Goal: Book appointment/travel/reservation

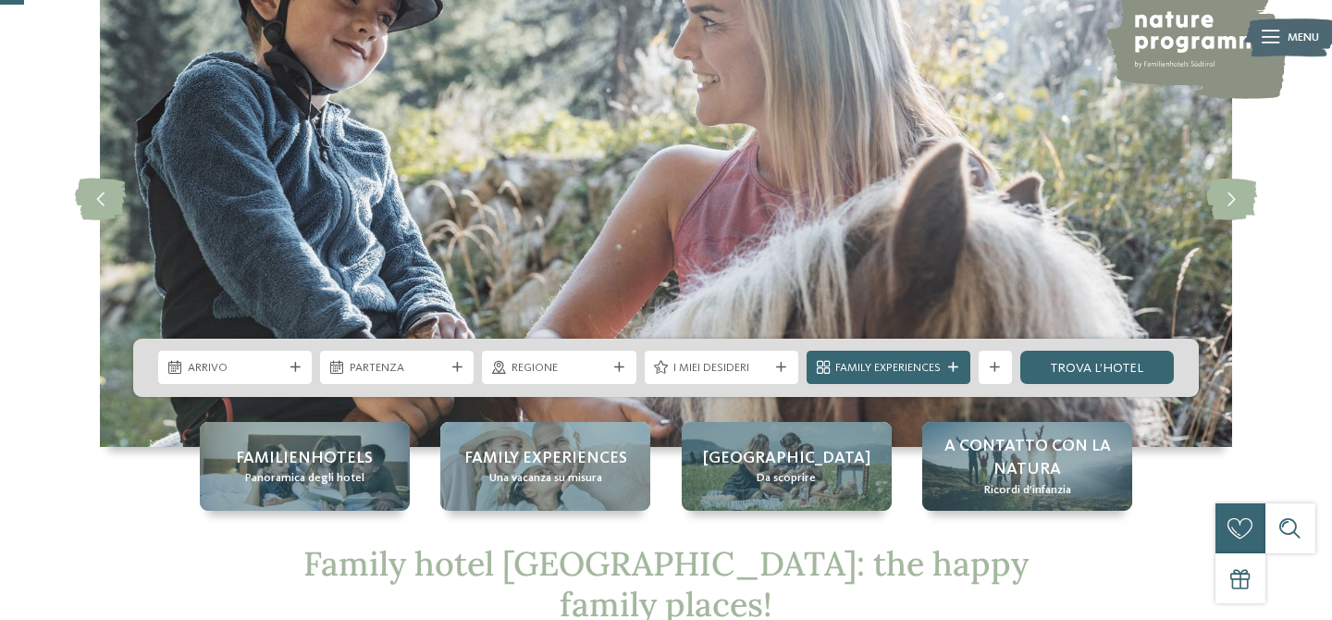
scroll to position [129, 0]
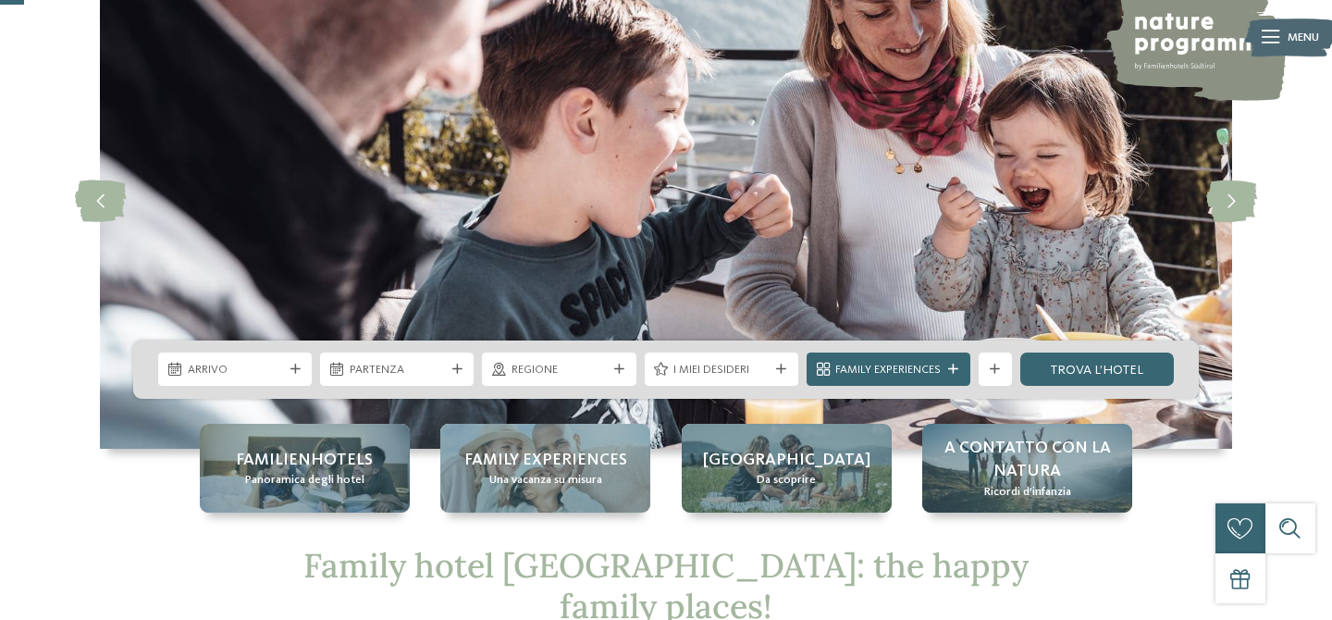
click at [733, 375] on span "I miei desideri" at bounding box center [720, 370] width 95 height 17
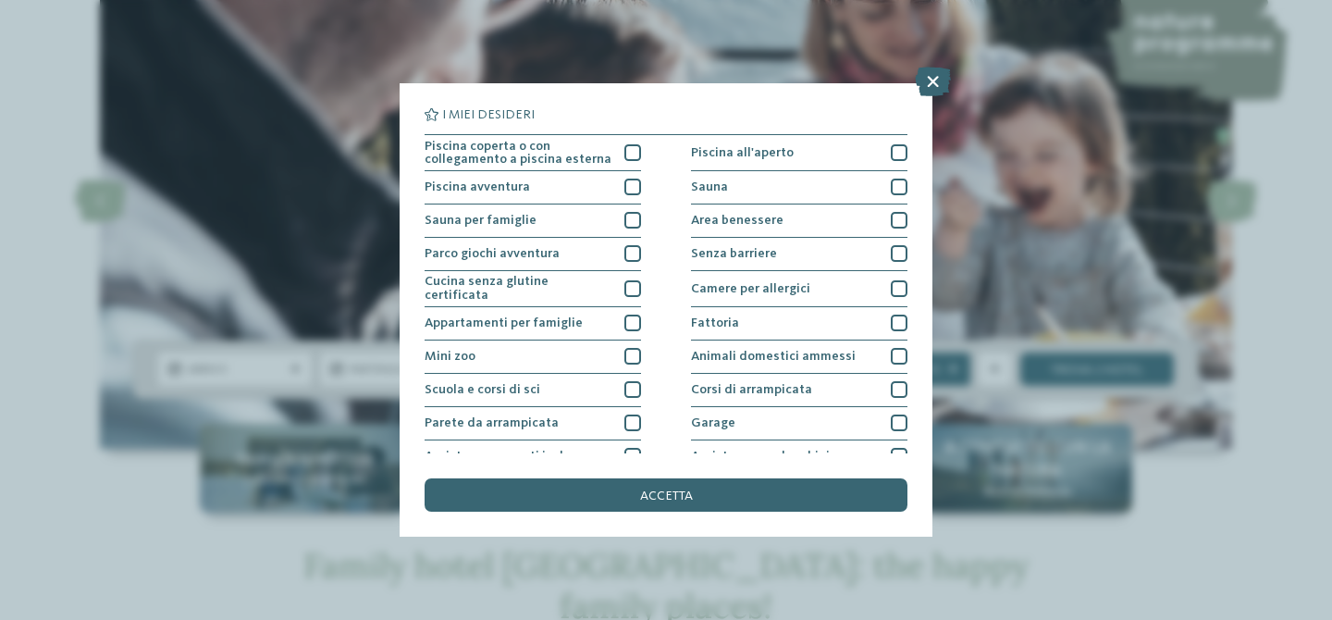
click at [940, 82] on icon at bounding box center [933, 82] width 36 height 30
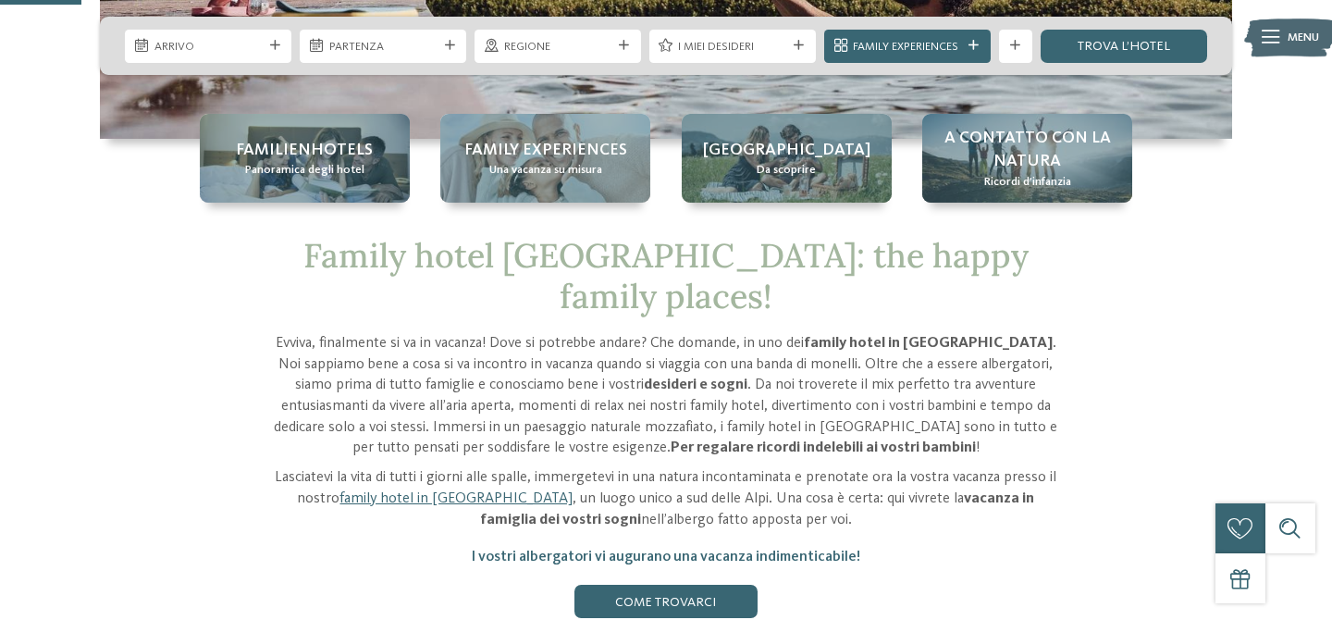
scroll to position [301, 0]
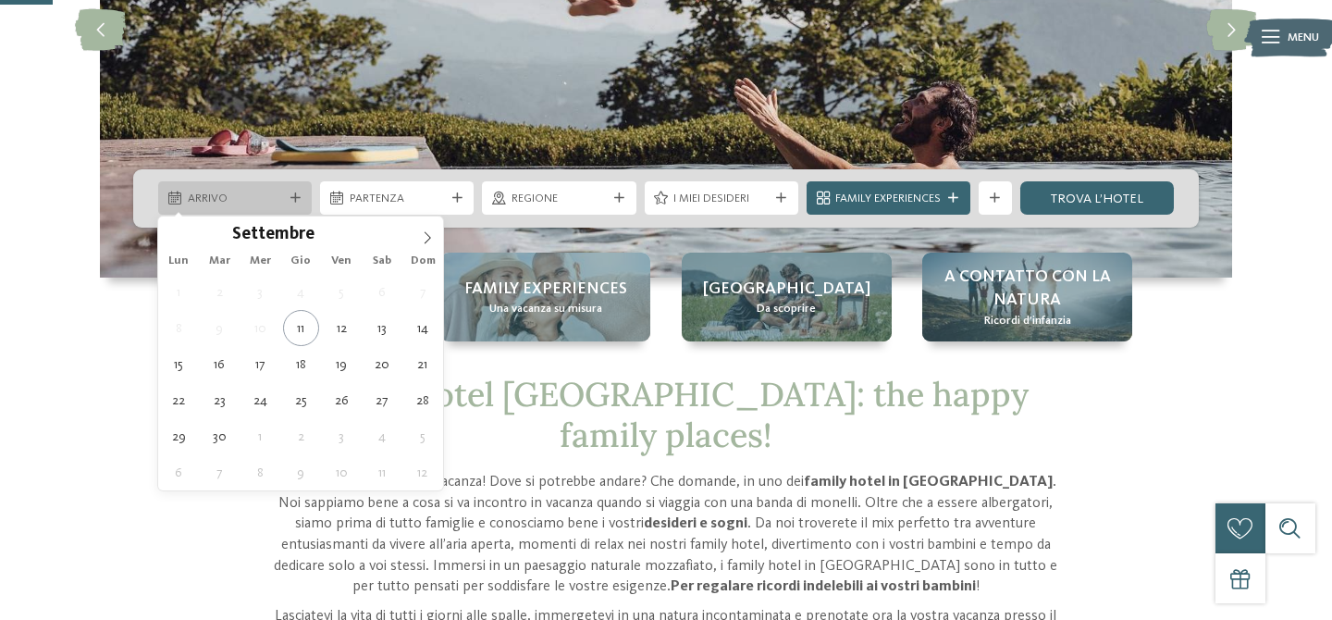
click at [274, 203] on span "Arrivo" at bounding box center [235, 198] width 95 height 17
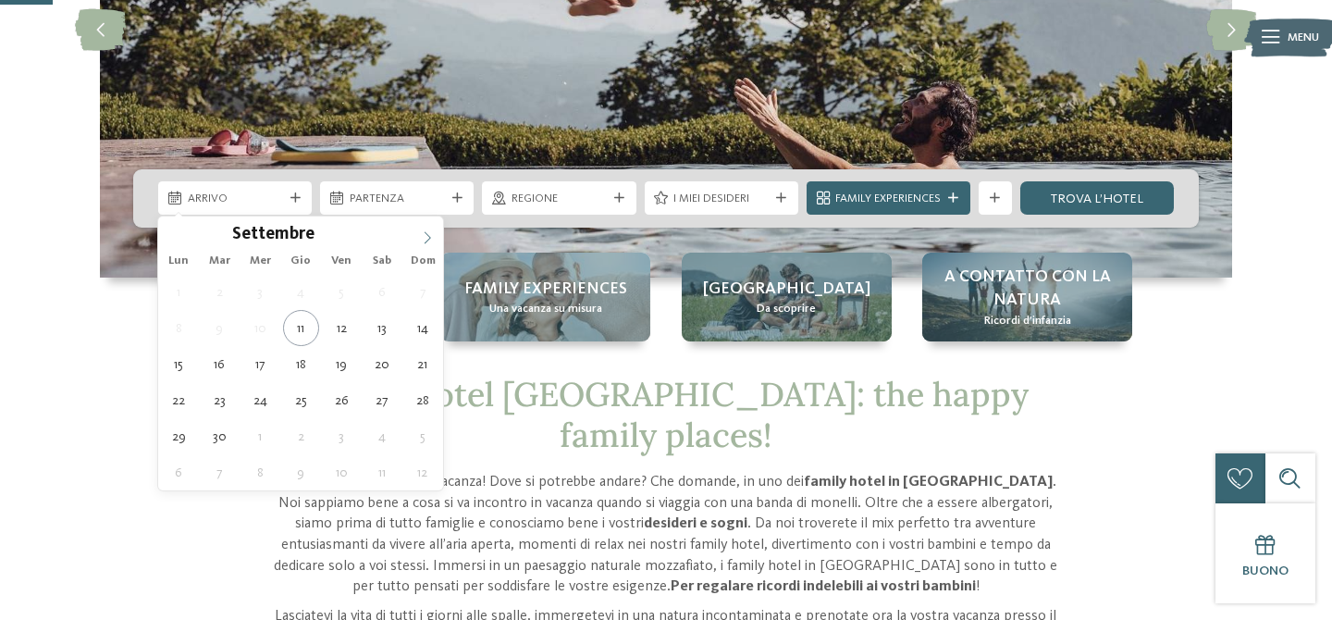
click at [425, 235] on icon at bounding box center [427, 237] width 13 height 13
type div "[DATE]"
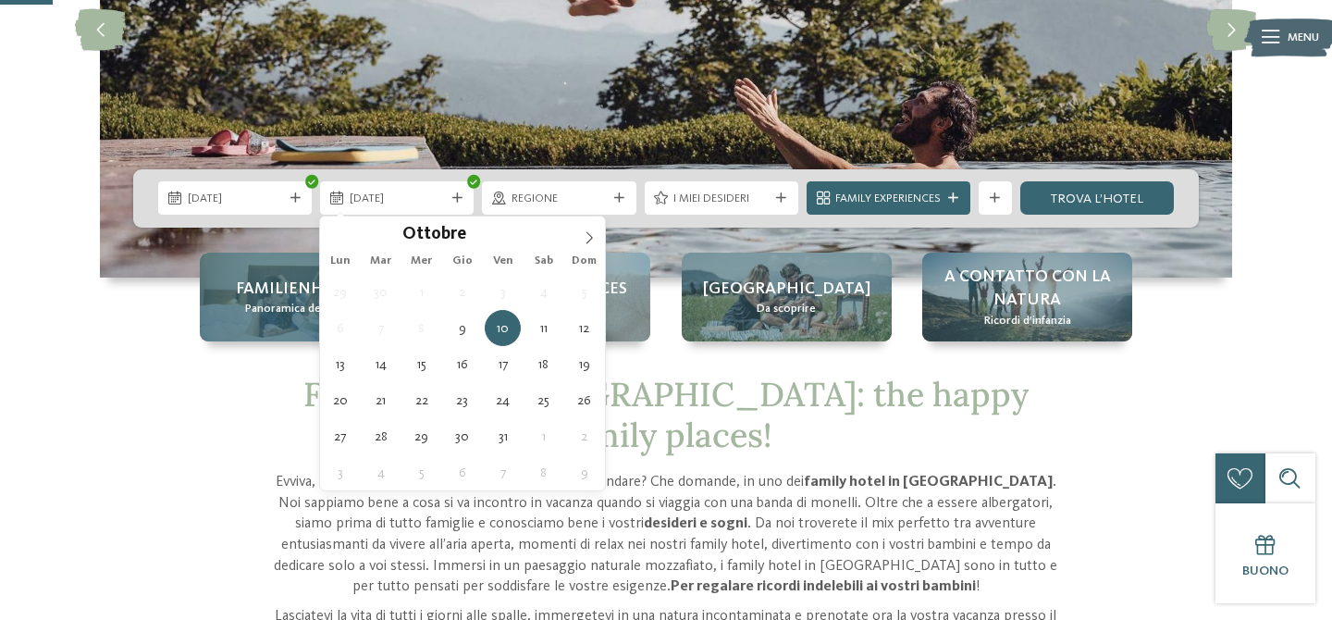
drag, startPoint x: 294, startPoint y: 331, endPoint x: 308, endPoint y: 331, distance: 13.9
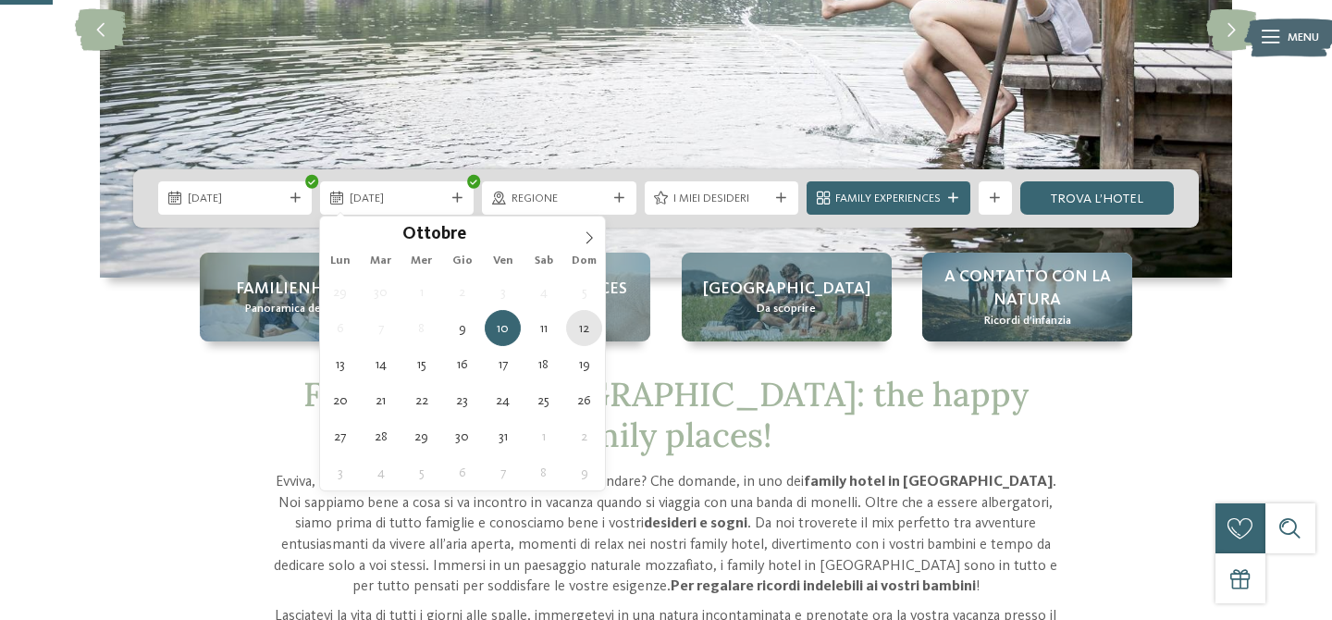
type div "[DATE]"
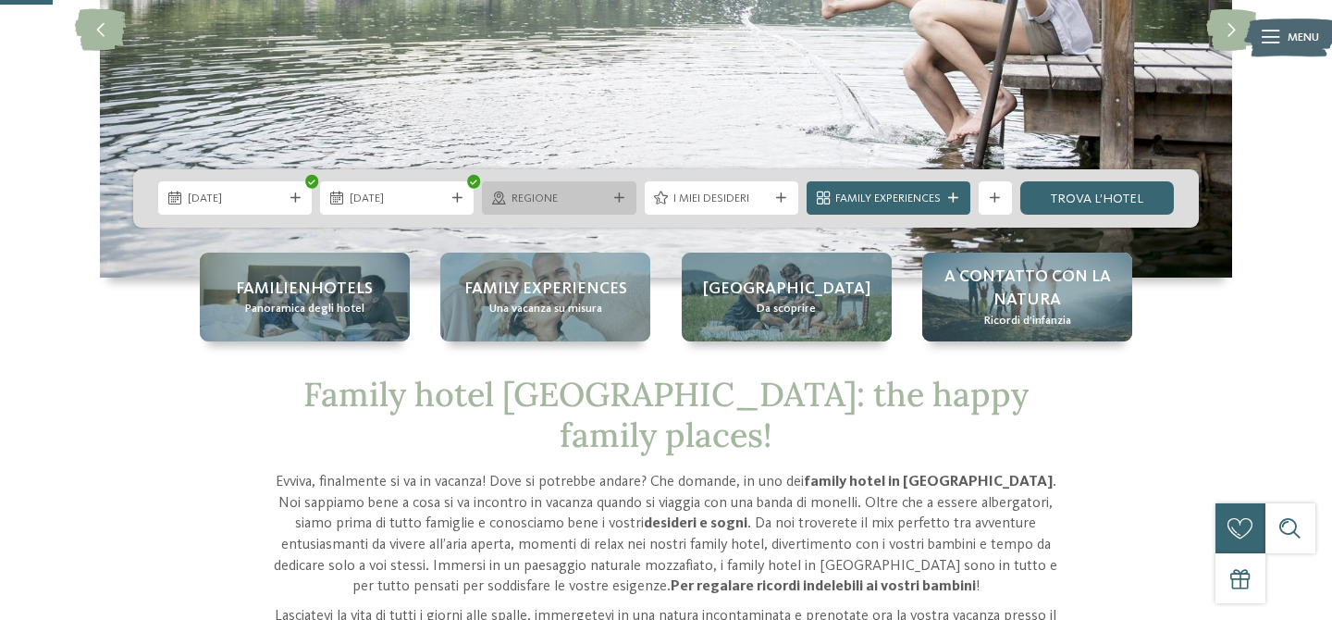
click at [560, 197] on span "Regione" at bounding box center [558, 198] width 95 height 17
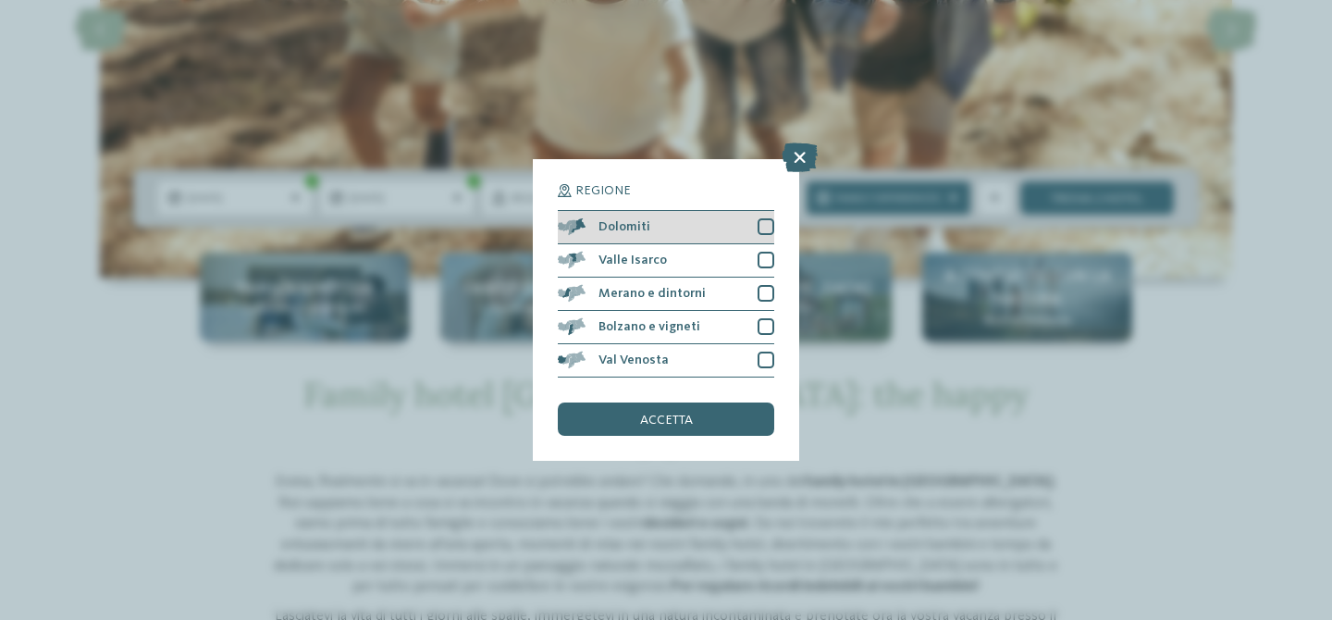
click at [633, 231] on span "Dolomiti" at bounding box center [624, 226] width 52 height 13
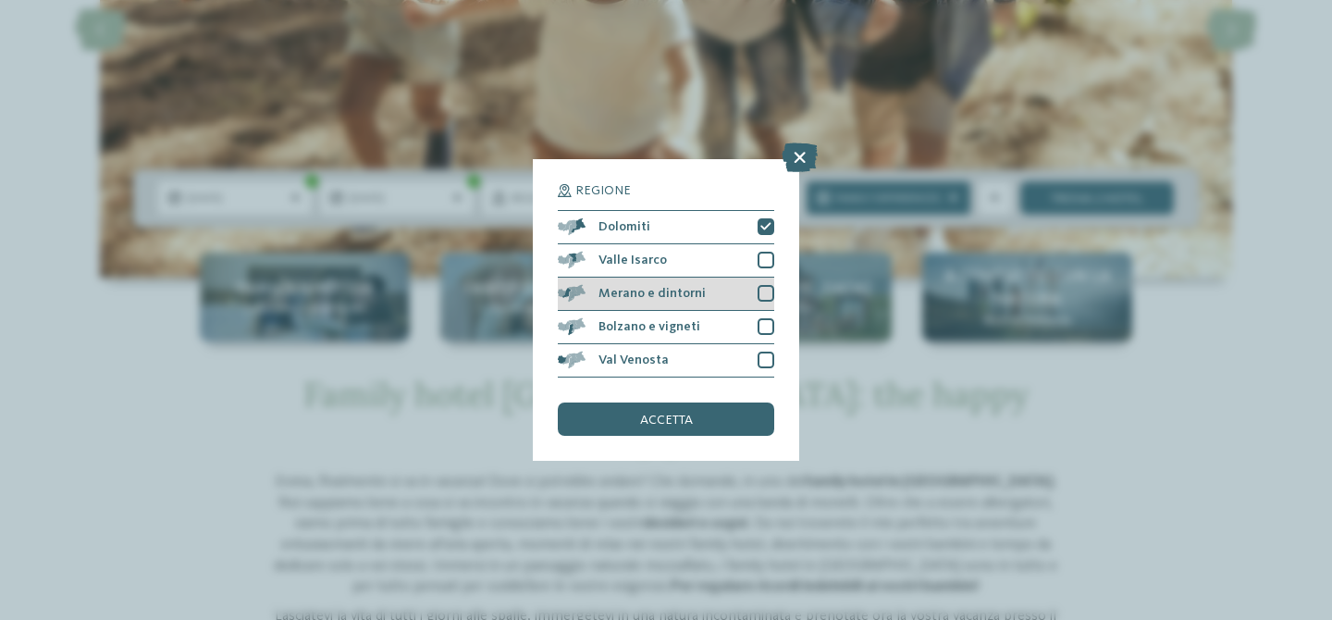
drag, startPoint x: 632, startPoint y: 260, endPoint x: 633, endPoint y: 284, distance: 24.1
click at [632, 260] on span "Valle Isarco" at bounding box center [632, 259] width 68 height 13
click at [632, 292] on span "Merano e dintorni" at bounding box center [651, 293] width 107 height 13
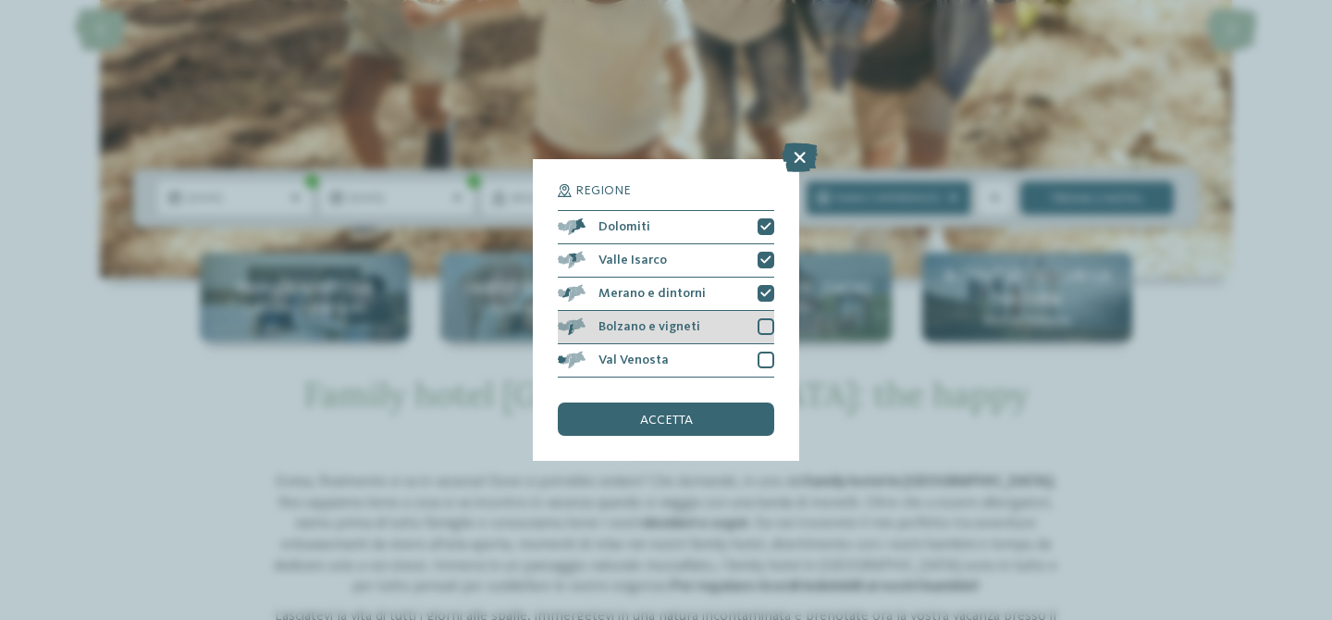
click at [639, 333] on span "Bolzano e vigneti" at bounding box center [649, 326] width 102 height 13
drag, startPoint x: 640, startPoint y: 356, endPoint x: 642, endPoint y: 396, distance: 39.8
click at [640, 356] on span "Val Venosta" at bounding box center [633, 359] width 70 height 13
click at [640, 428] on div "accetta" at bounding box center [666, 418] width 216 height 33
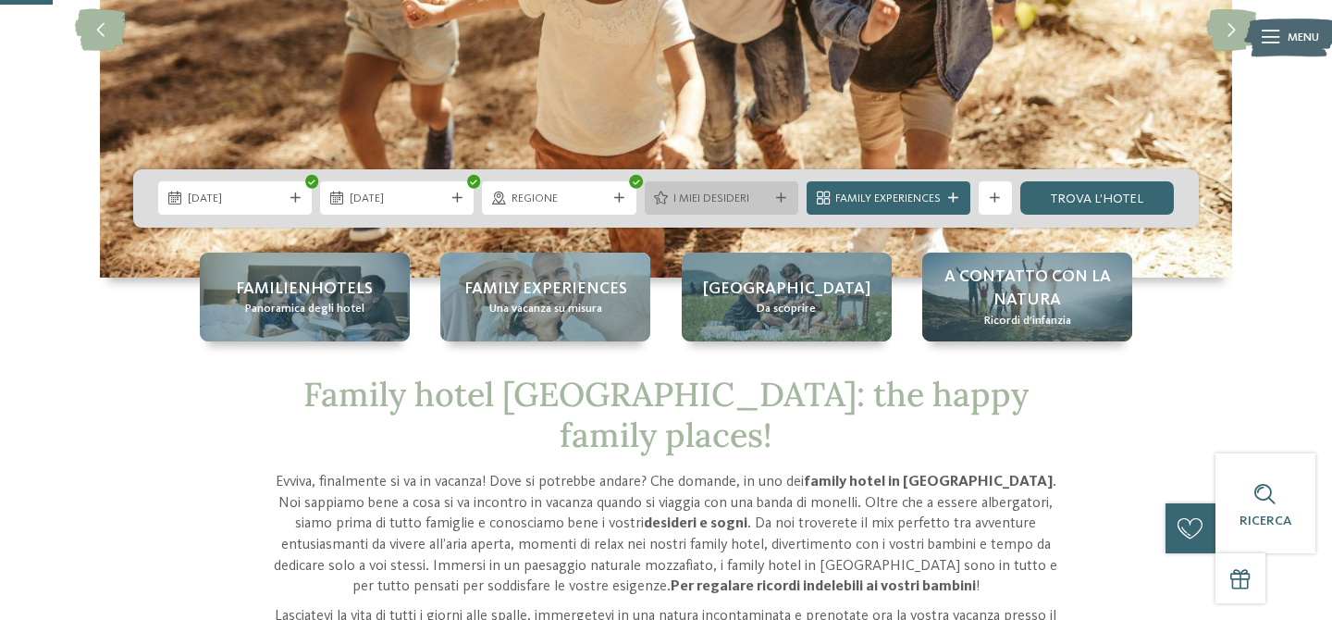
click at [702, 195] on span "I miei desideri" at bounding box center [720, 198] width 95 height 17
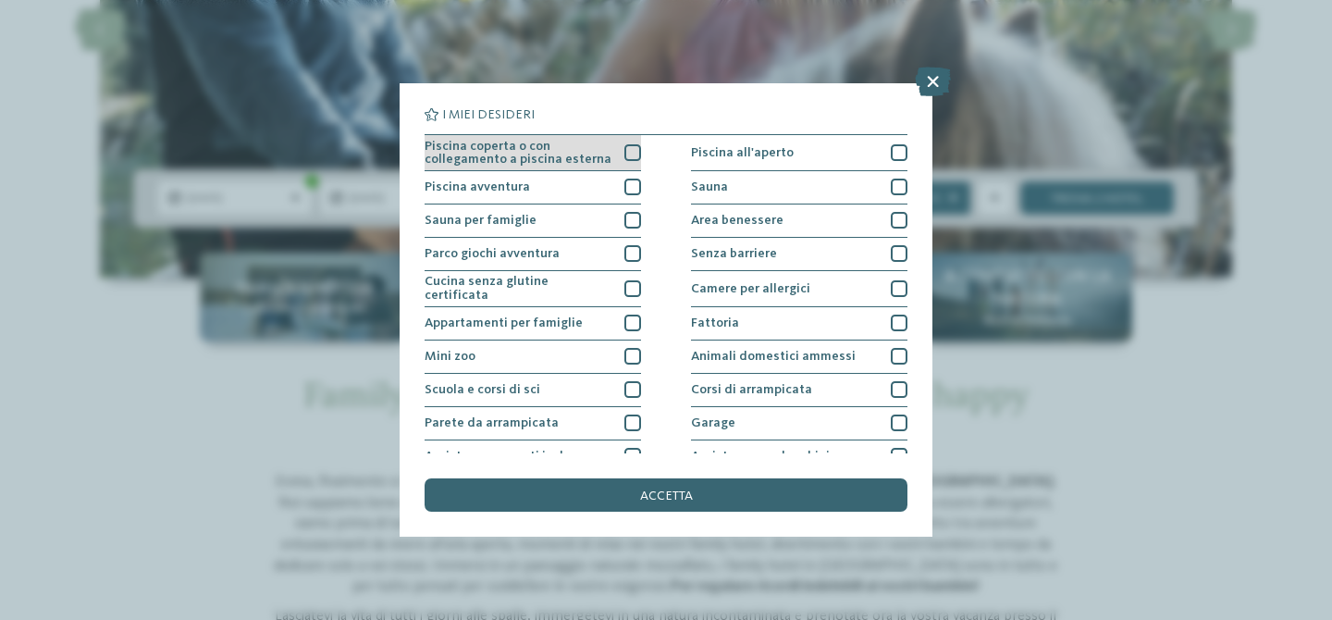
click at [539, 157] on span "Piscina coperta o con collegamento a piscina esterna" at bounding box center [518, 153] width 188 height 27
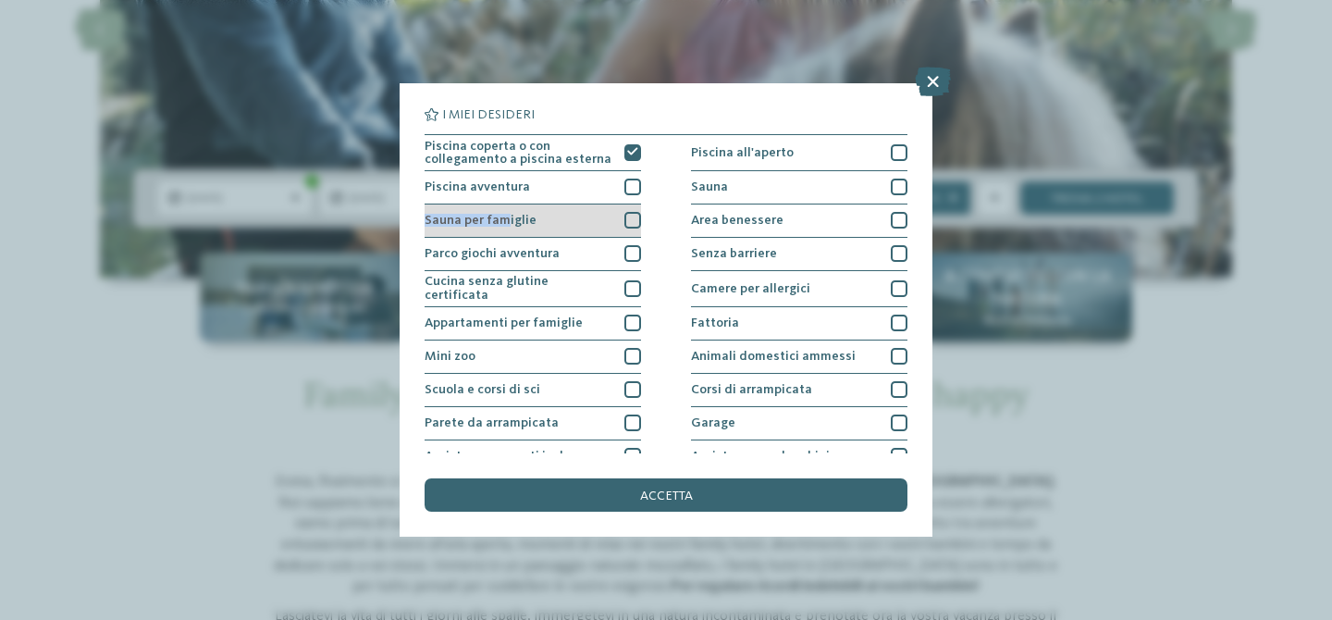
click at [506, 219] on div "Sauna per famiglie" at bounding box center [532, 220] width 216 height 33
click at [509, 216] on span "Sauna per famiglie" at bounding box center [480, 220] width 112 height 13
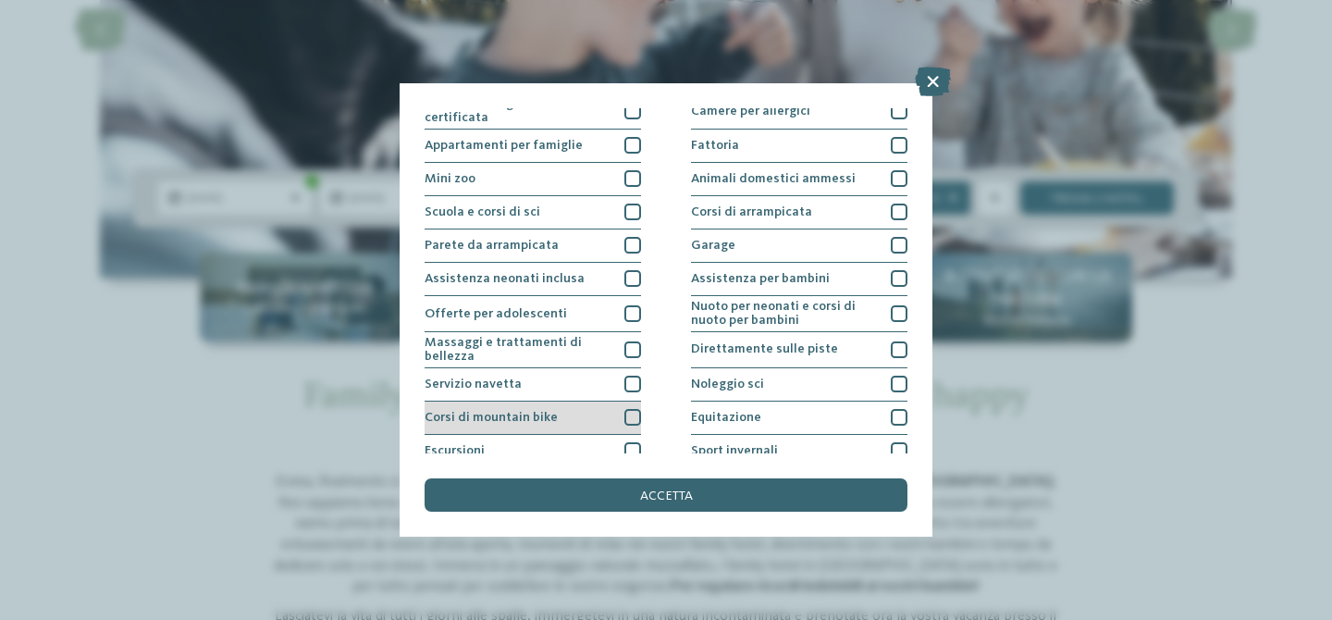
scroll to position [256, 0]
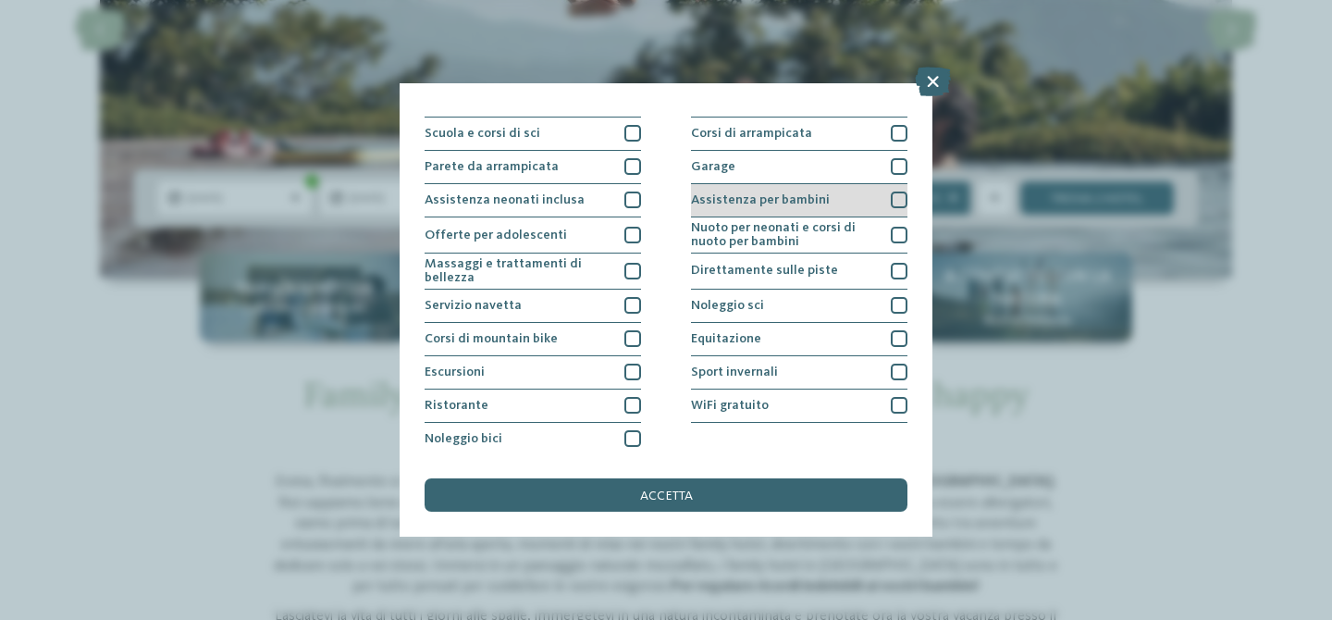
click at [731, 203] on span "Assistenza per bambini" at bounding box center [760, 199] width 139 height 13
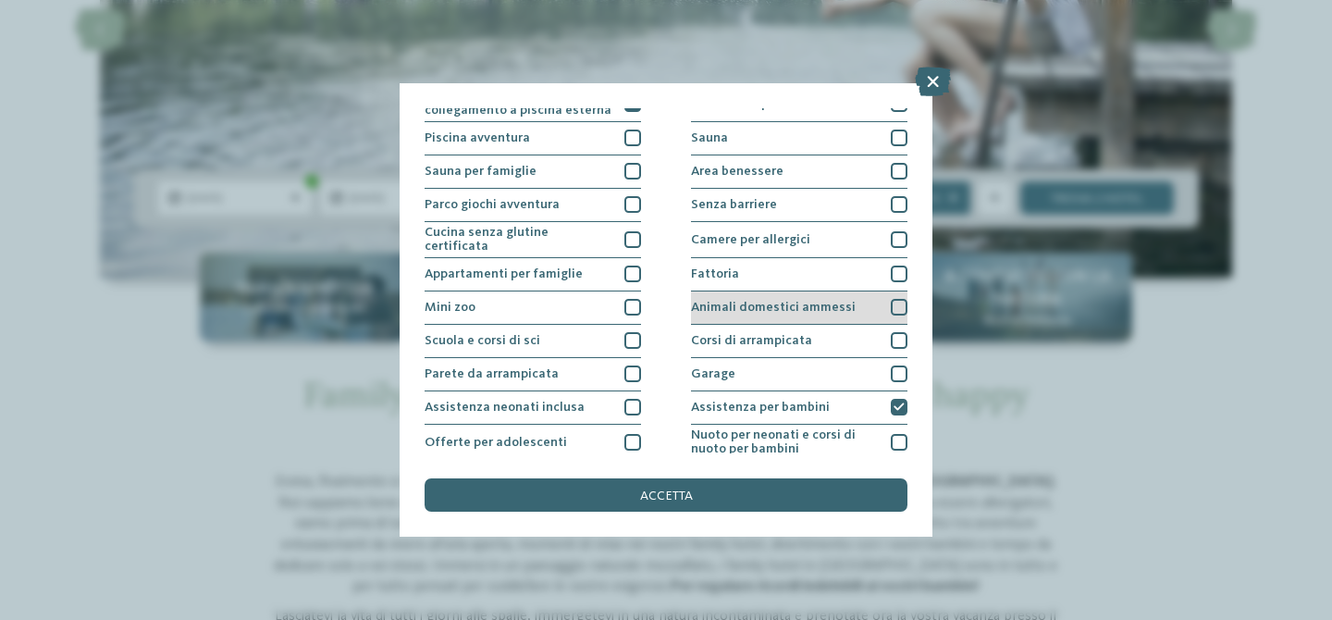
scroll to position [0, 0]
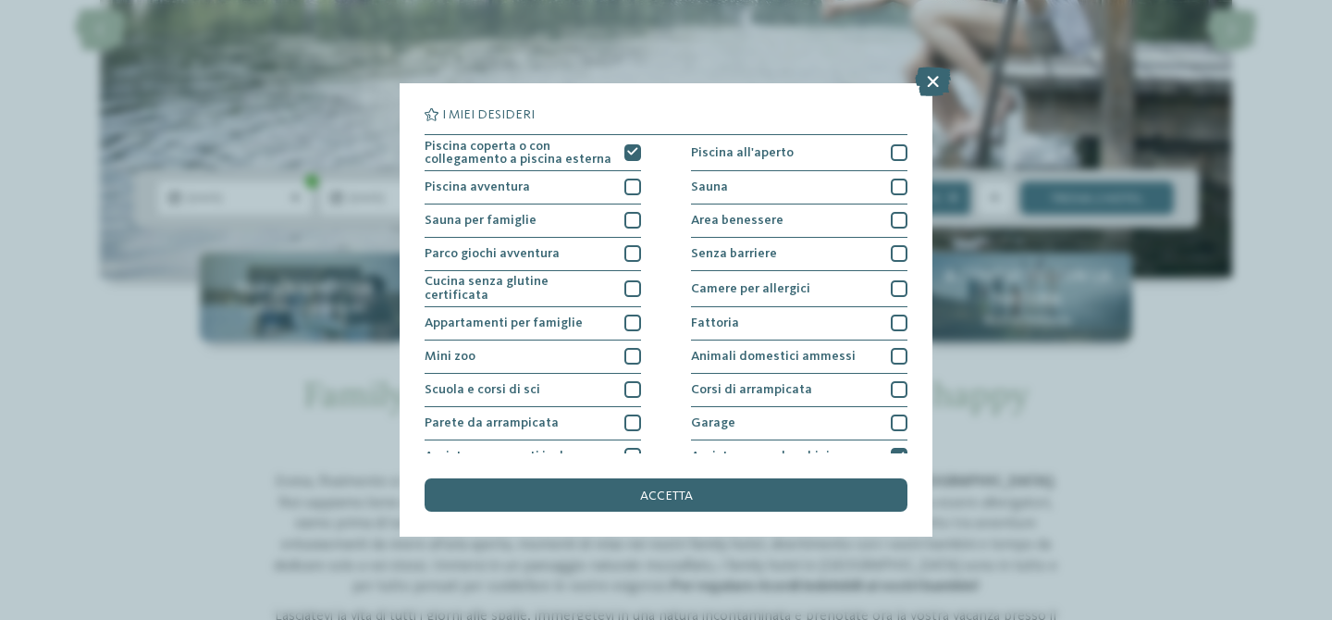
click at [661, 491] on span "accetta" at bounding box center [666, 495] width 53 height 13
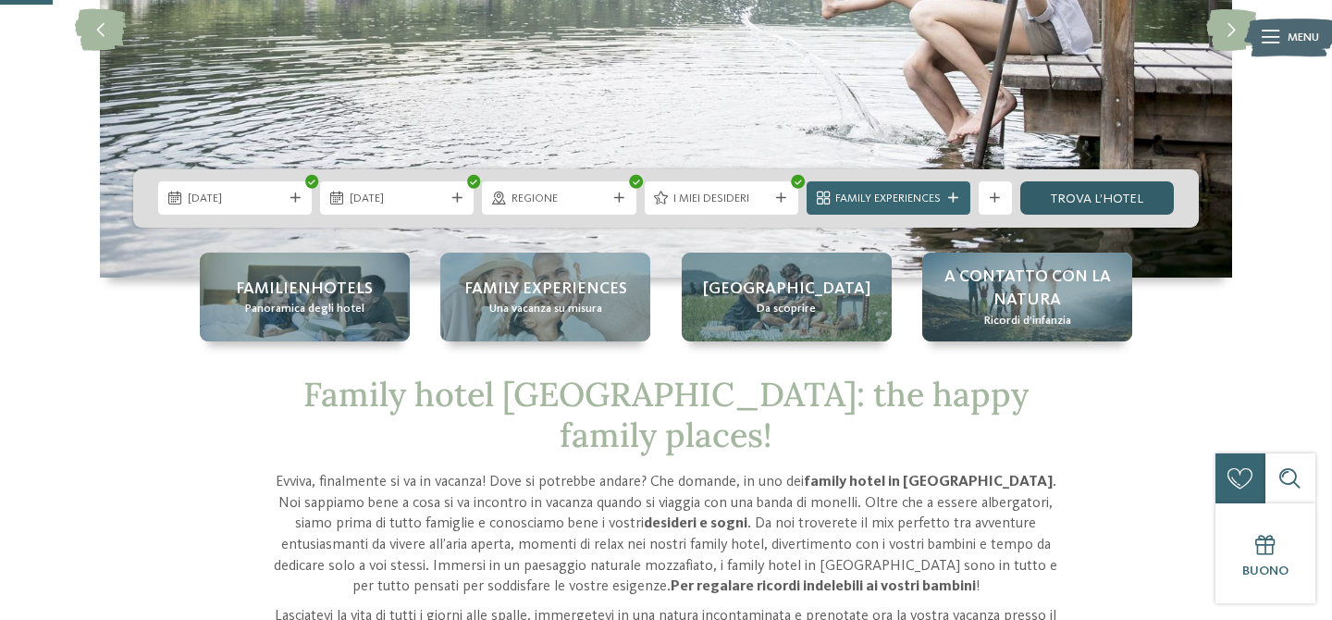
click at [1095, 201] on link "trova l’hotel" at bounding box center [1097, 197] width 154 height 33
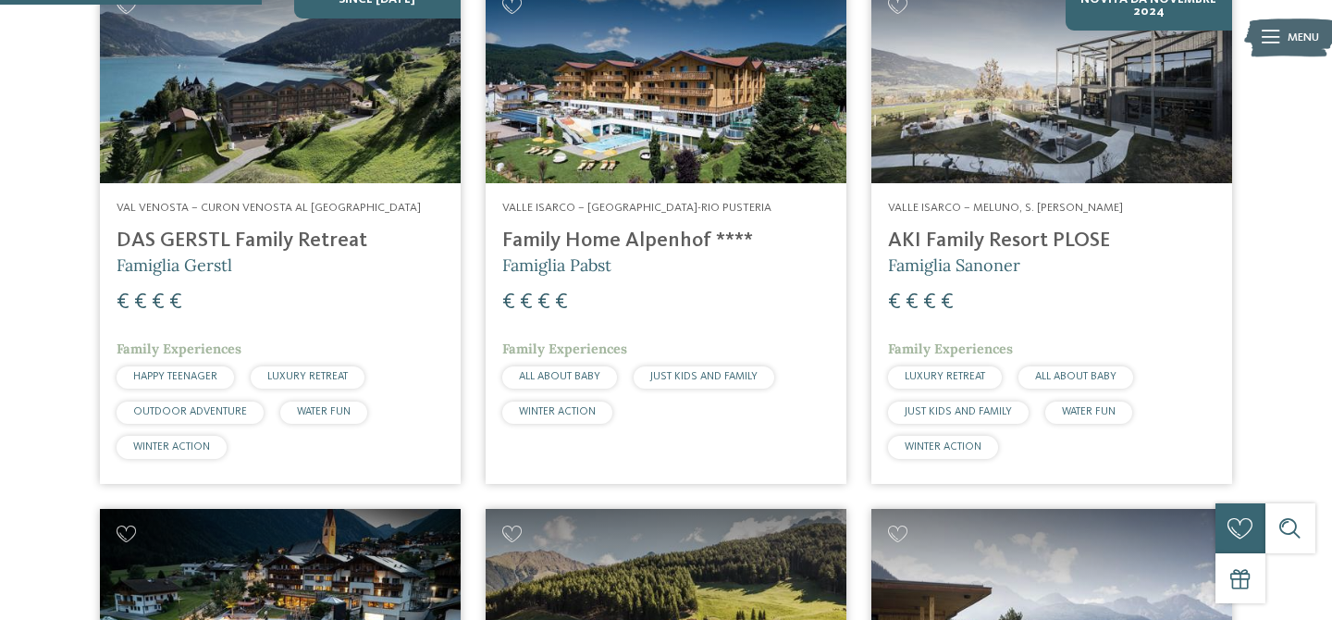
scroll to position [708, 0]
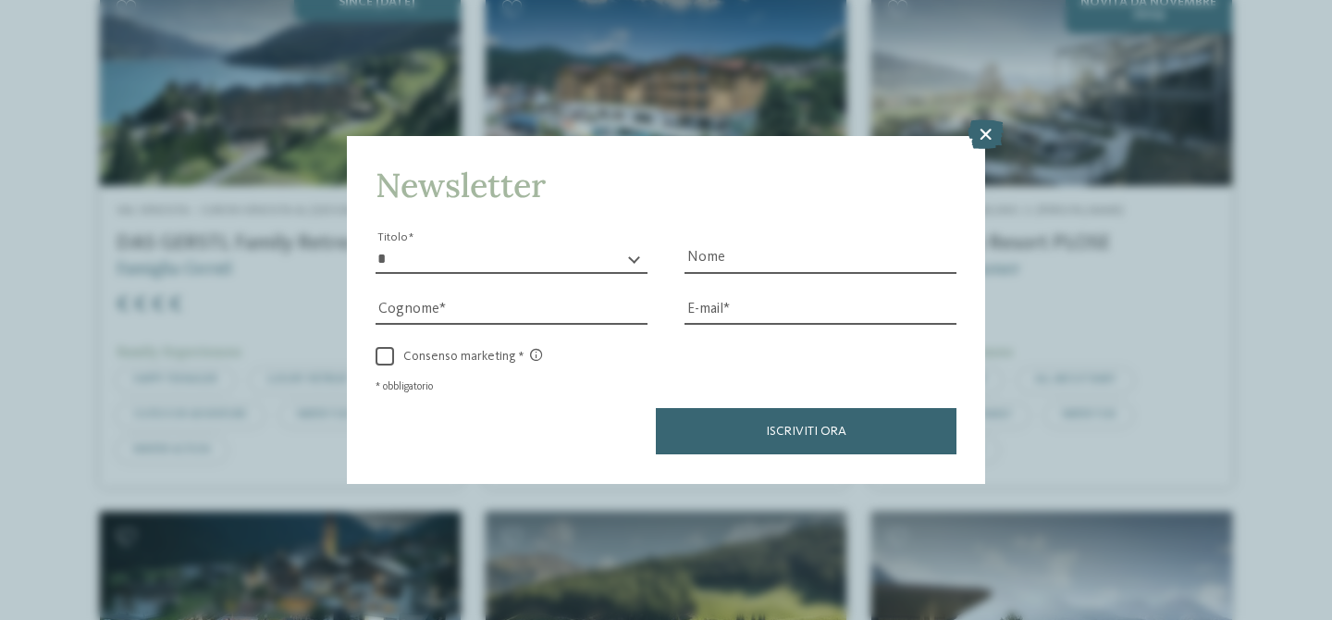
click at [981, 133] on icon at bounding box center [985, 135] width 36 height 30
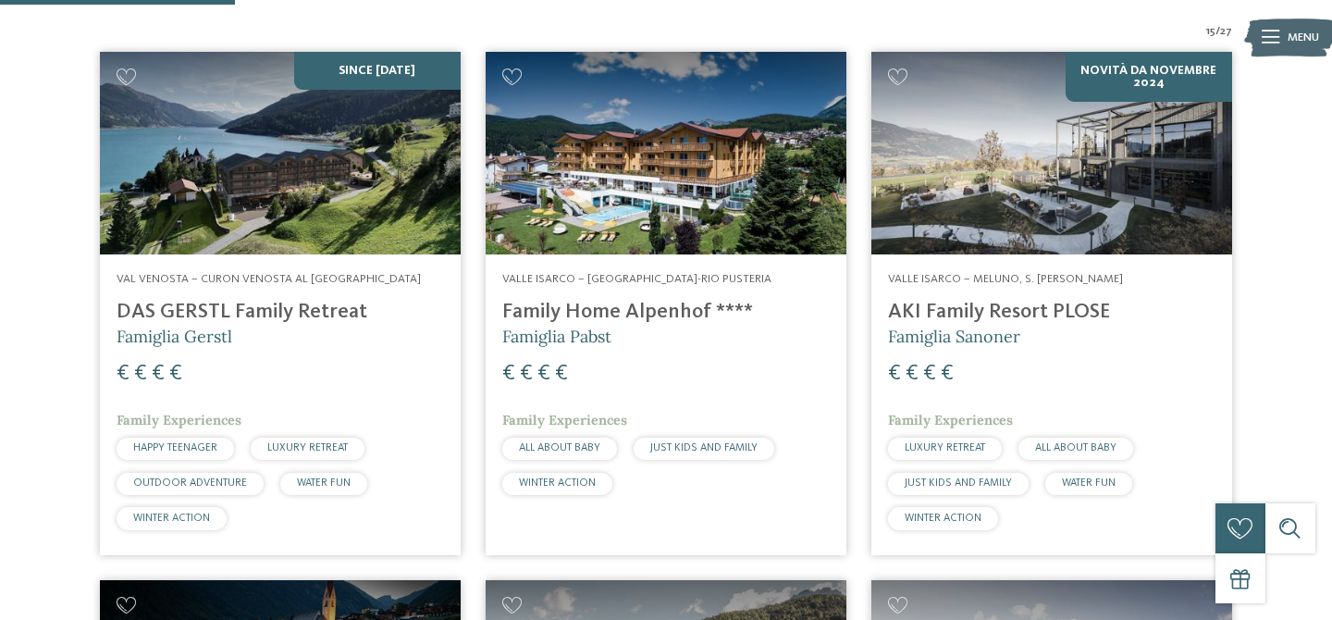
scroll to position [647, 0]
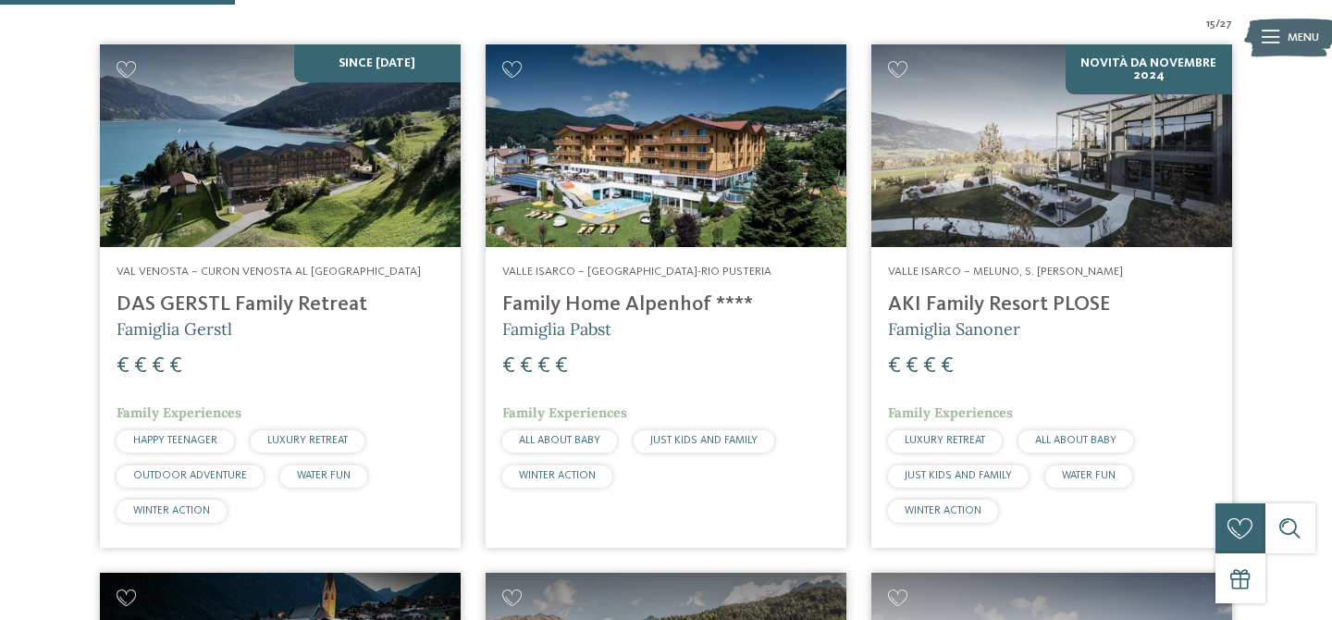
click at [282, 306] on h4 "DAS GERSTL Family Retreat" at bounding box center [280, 304] width 327 height 25
